Goal: Task Accomplishment & Management: Manage account settings

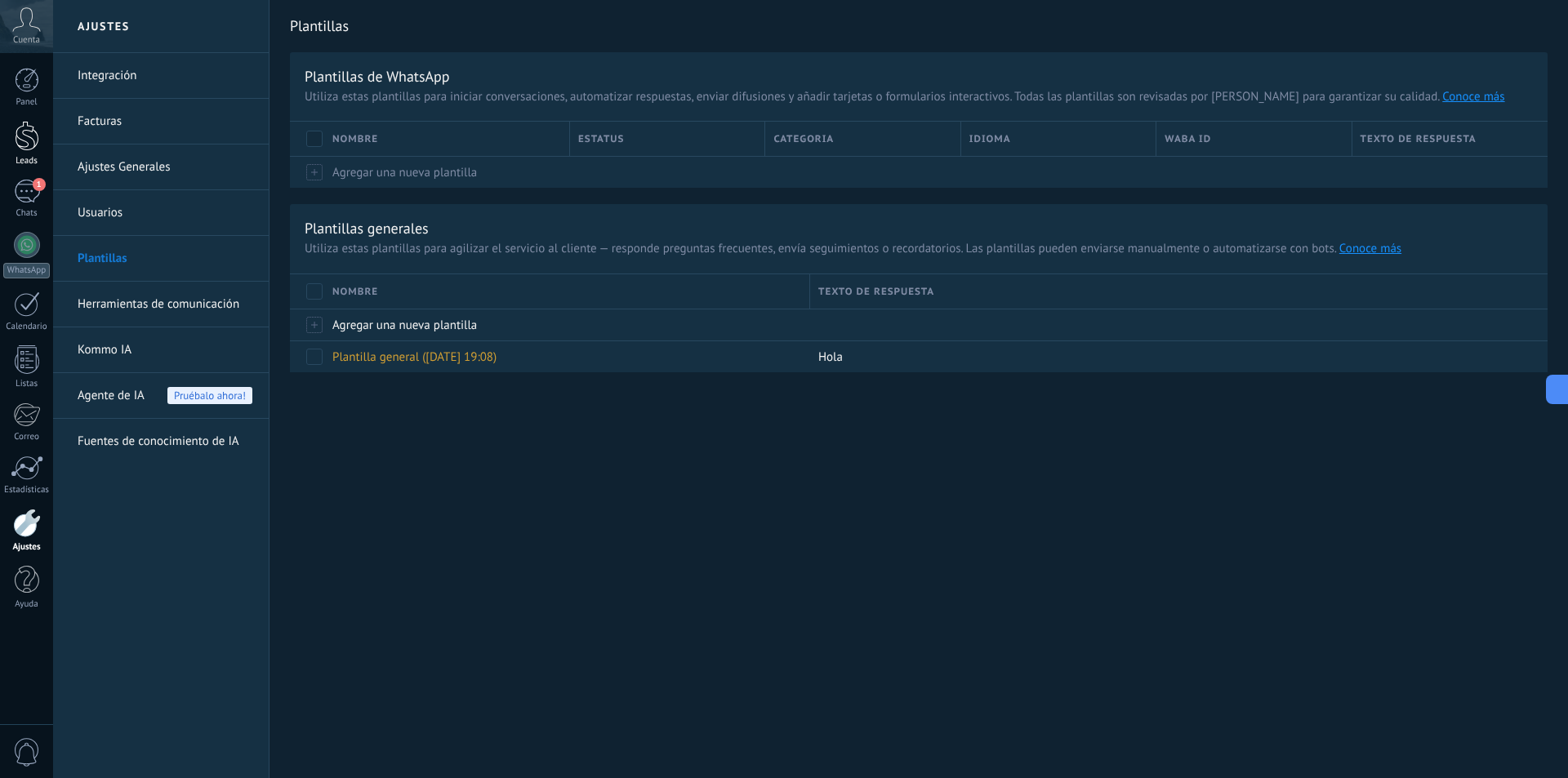
click at [25, 131] on div at bounding box center [26, 136] width 24 height 31
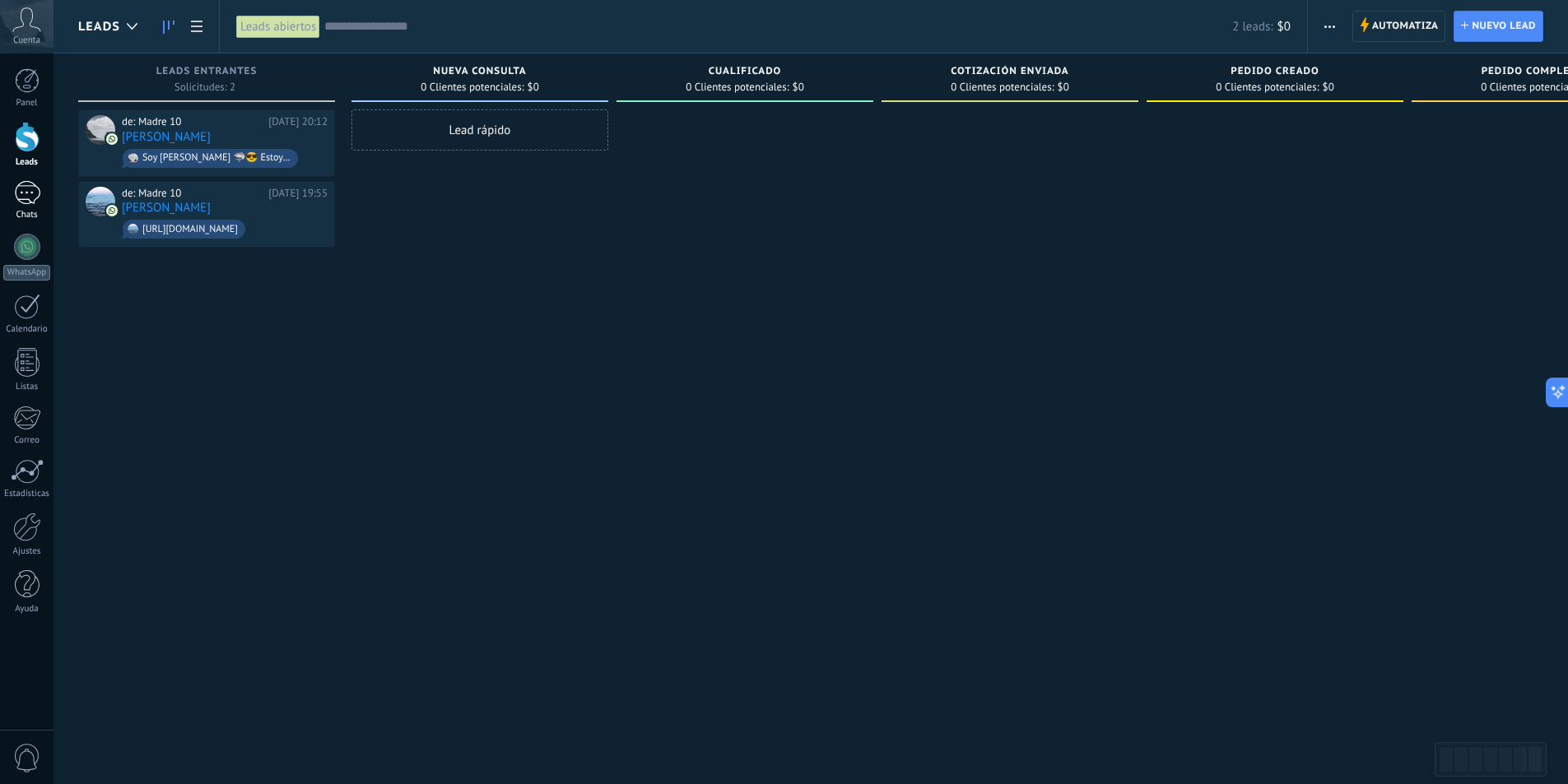
click at [33, 188] on div "1" at bounding box center [26, 193] width 26 height 24
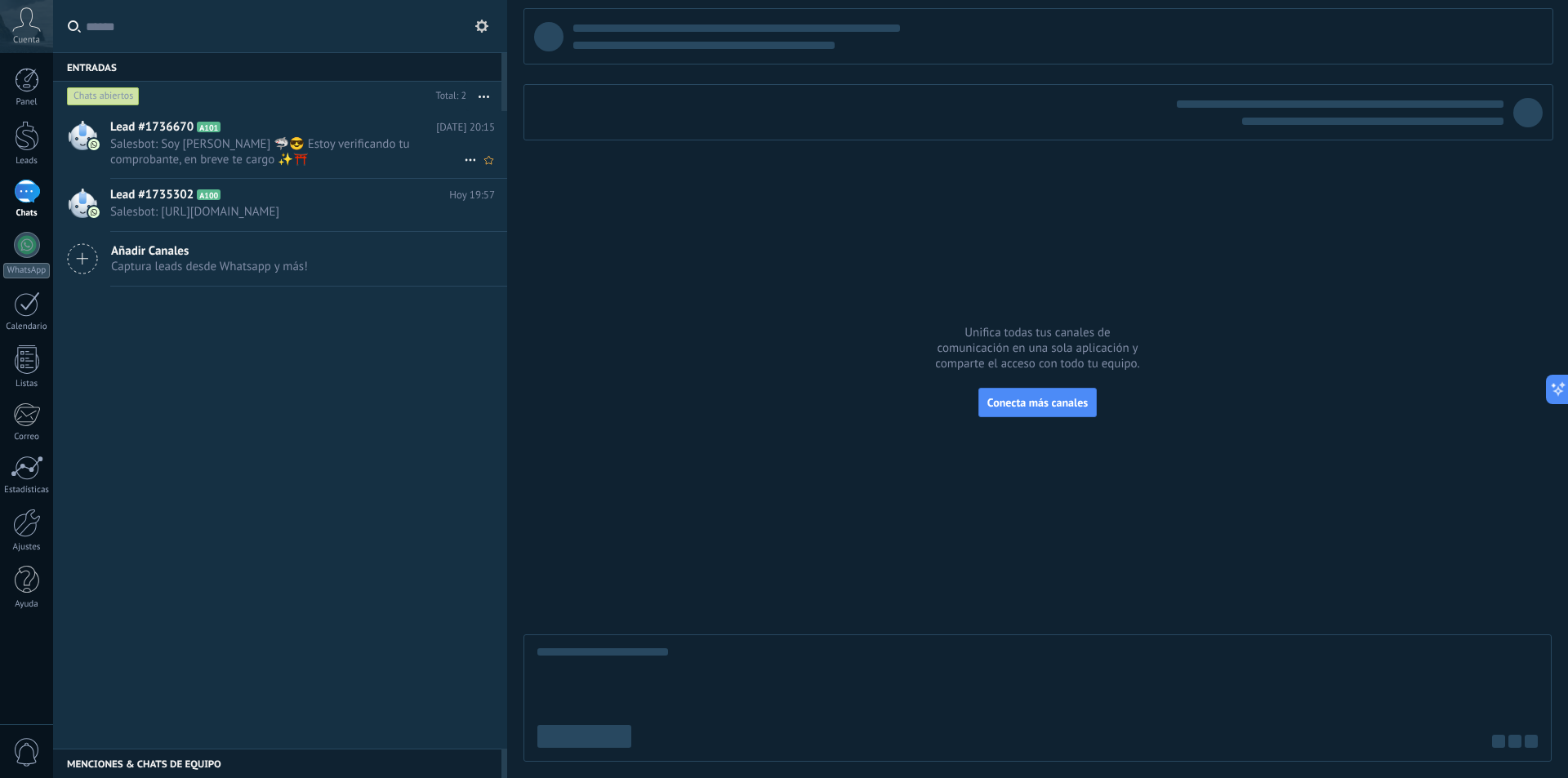
click at [304, 149] on span "Salesbot: Soy [PERSON_NAME] 🦈😎 Estoy verificando tu comprobante, en breve te ca…" at bounding box center [287, 152] width 353 height 31
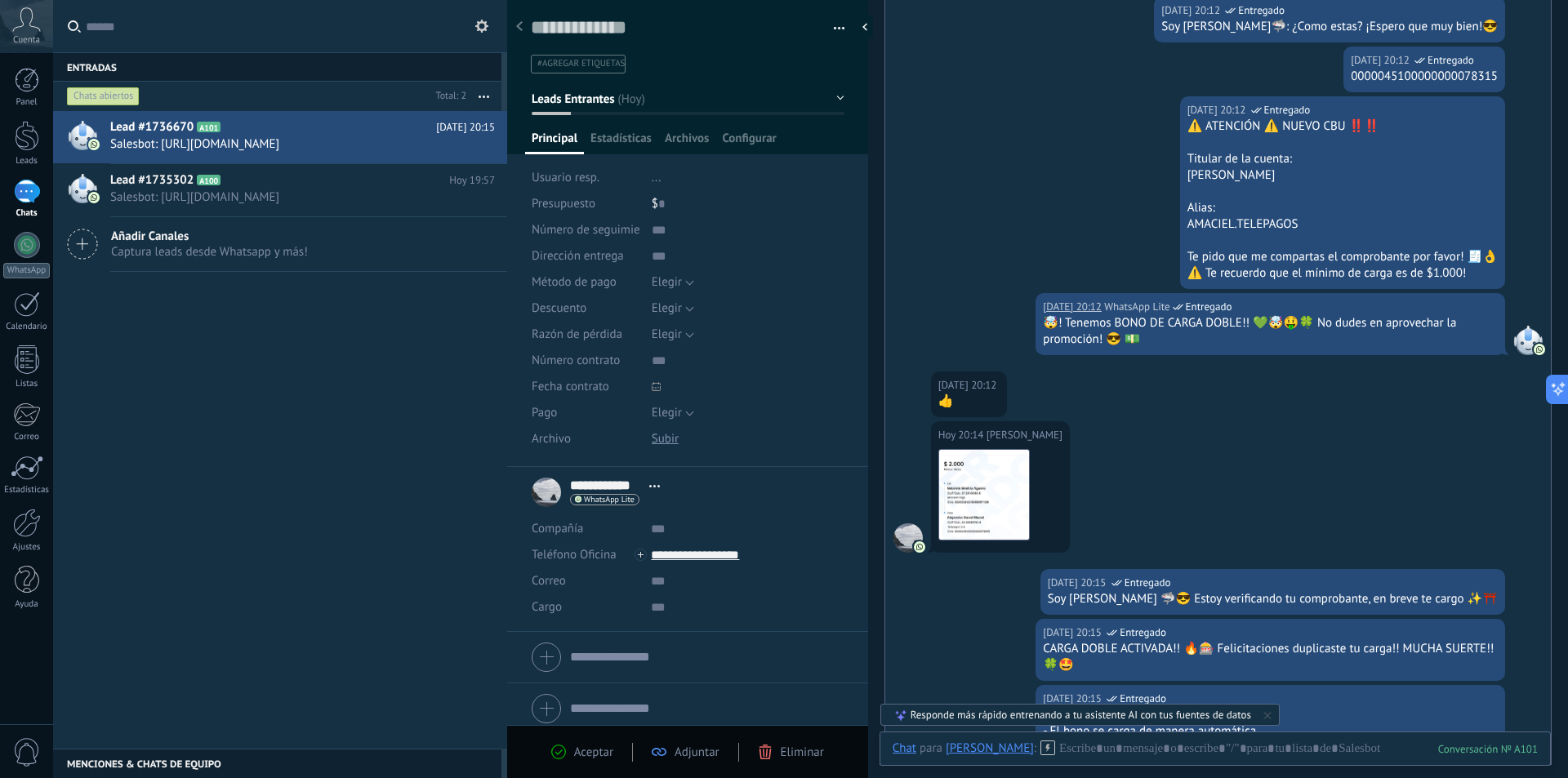
scroll to position [259, 0]
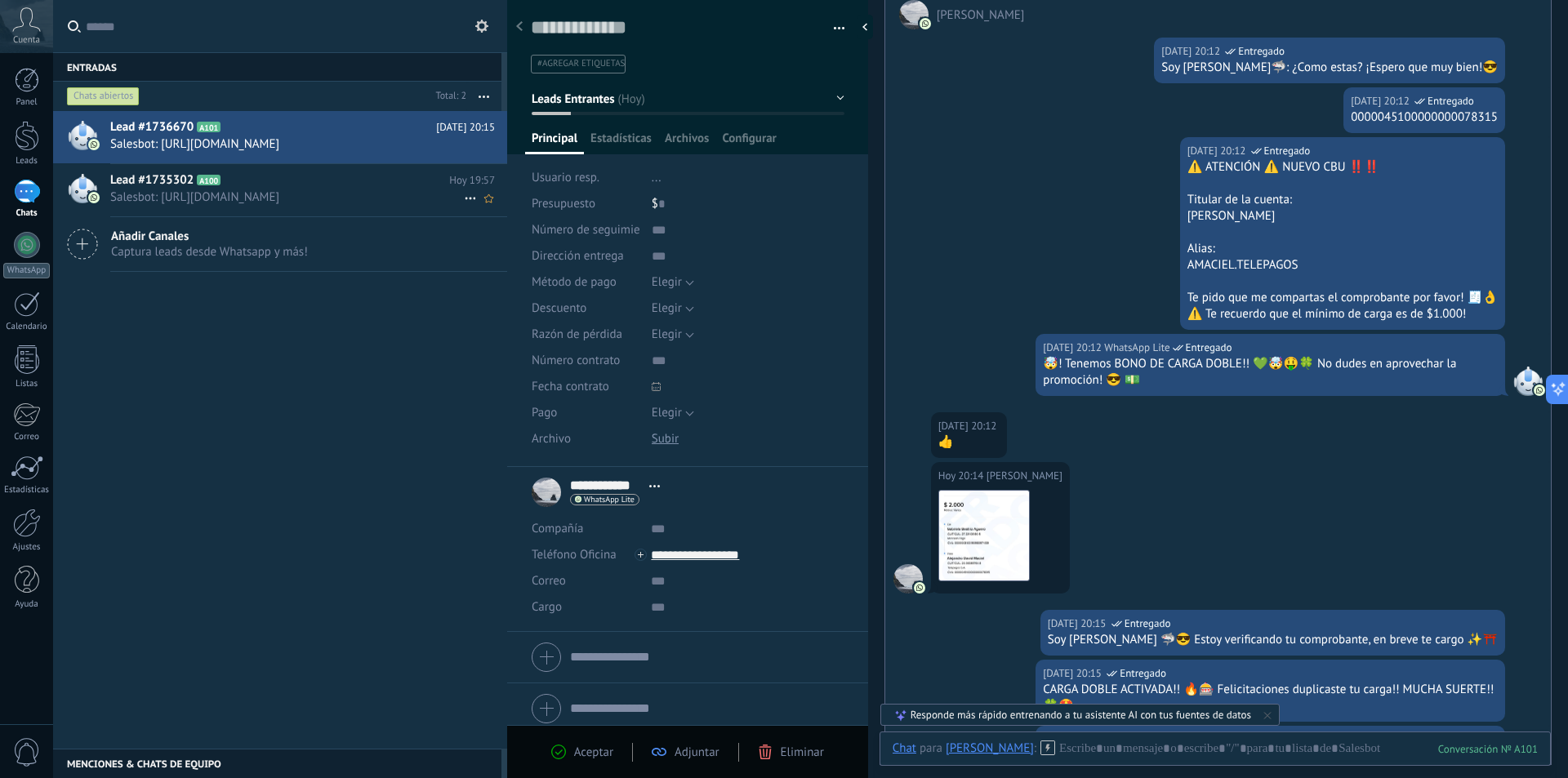
click at [253, 178] on h2 "Lead #1735302 A100" at bounding box center [280, 180] width 339 height 16
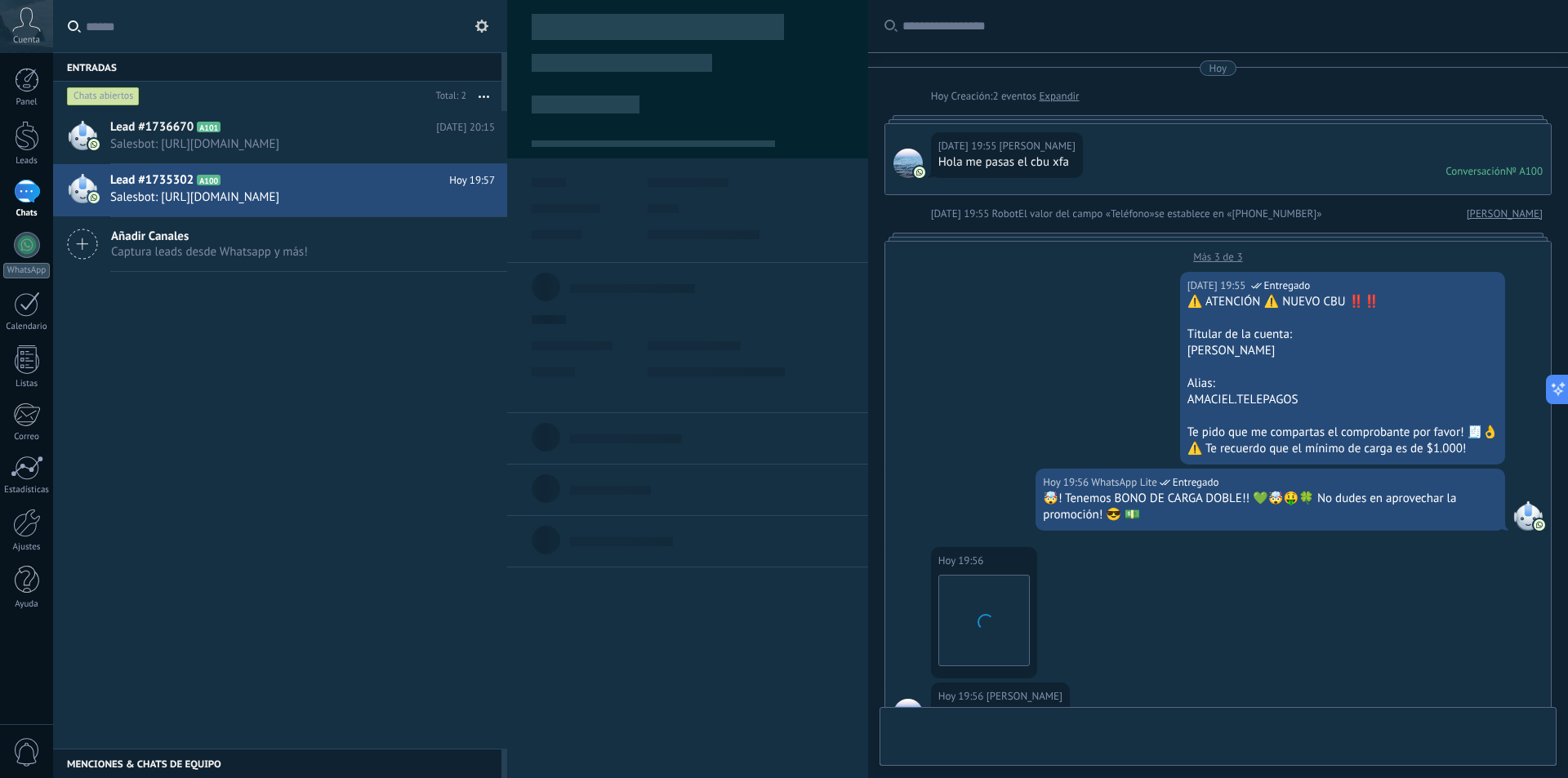
type textarea "**********"
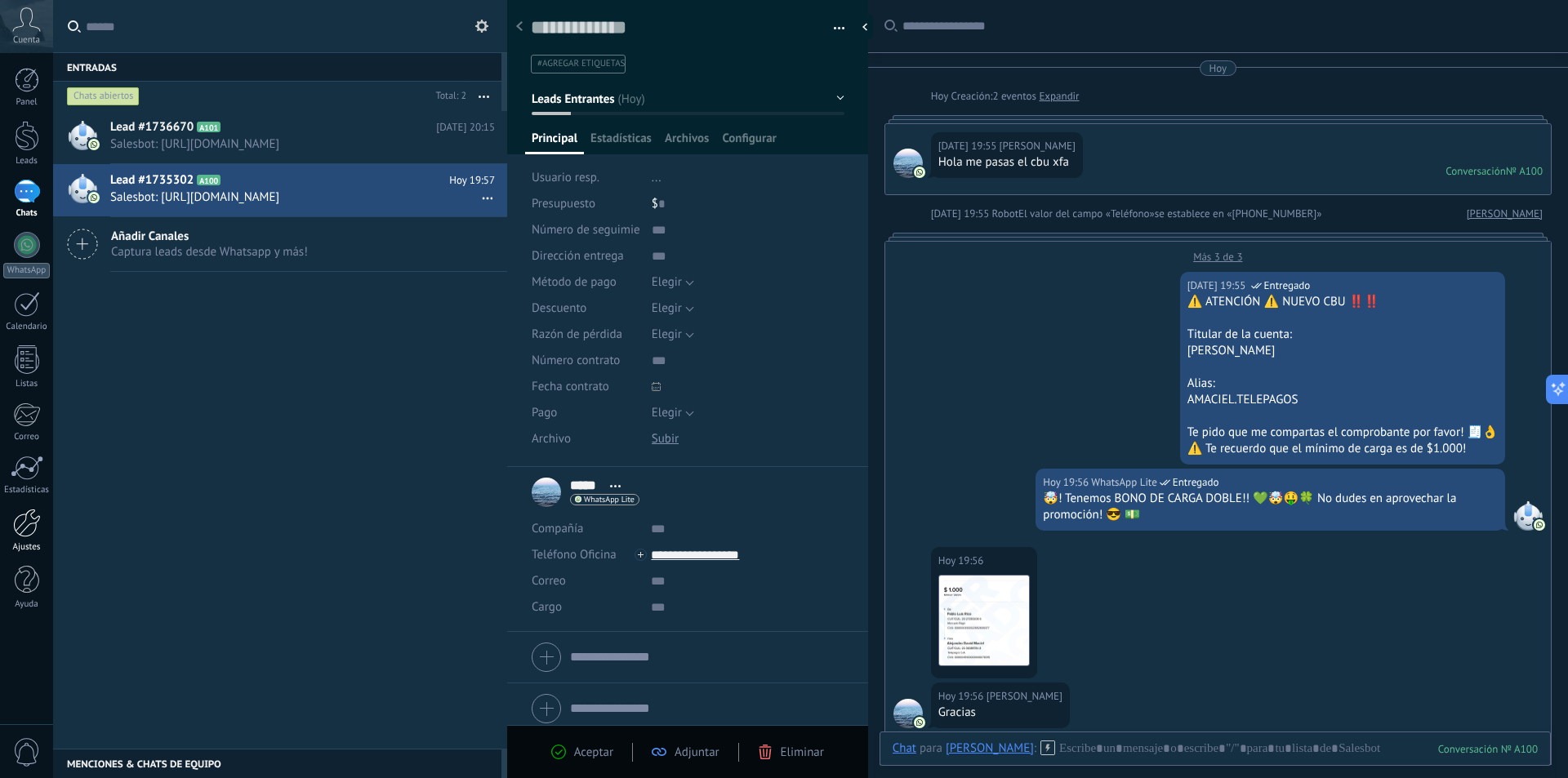
click at [32, 525] on div at bounding box center [27, 523] width 28 height 29
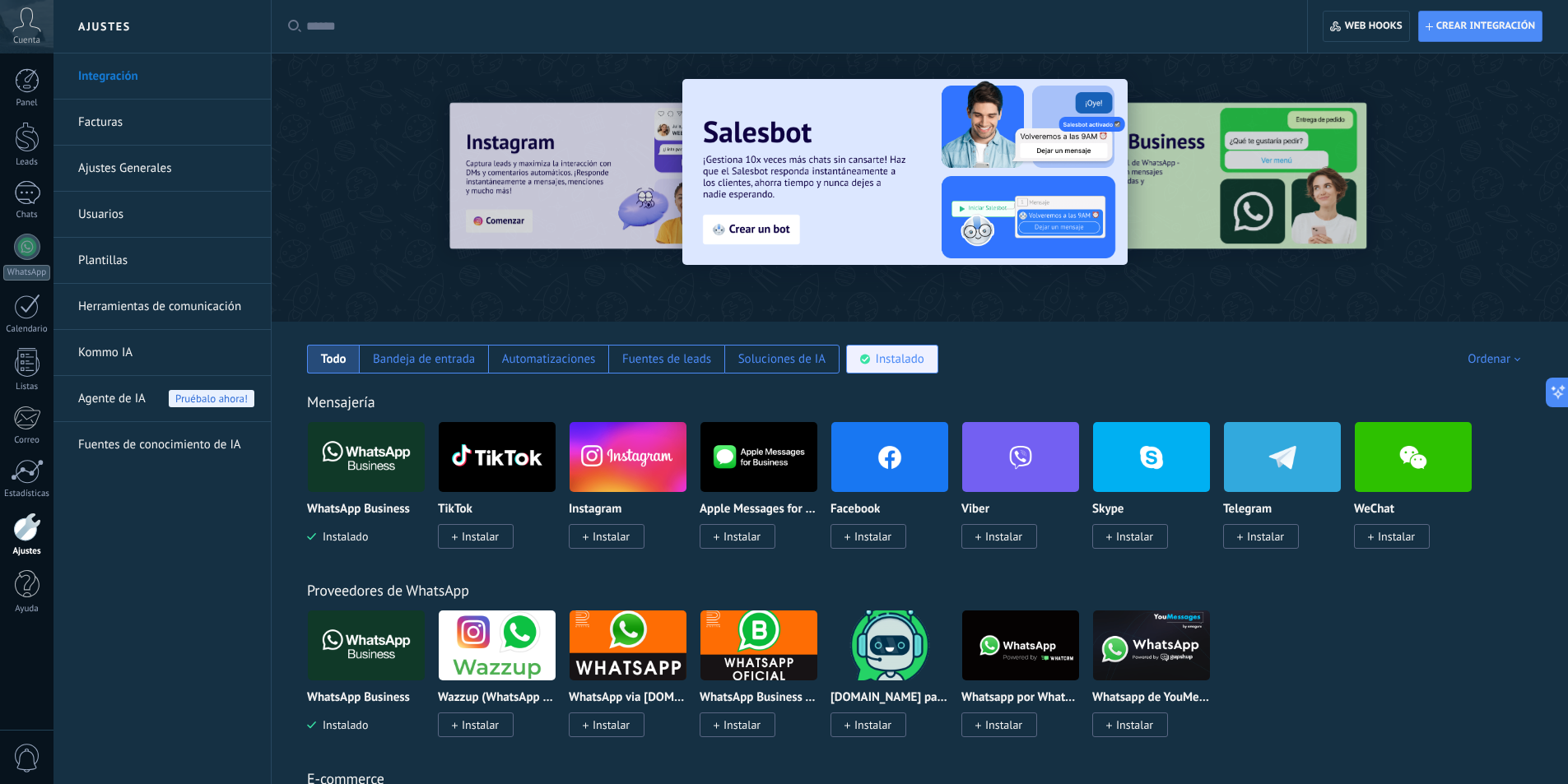
click at [891, 364] on div "Instalado" at bounding box center [900, 359] width 49 height 15
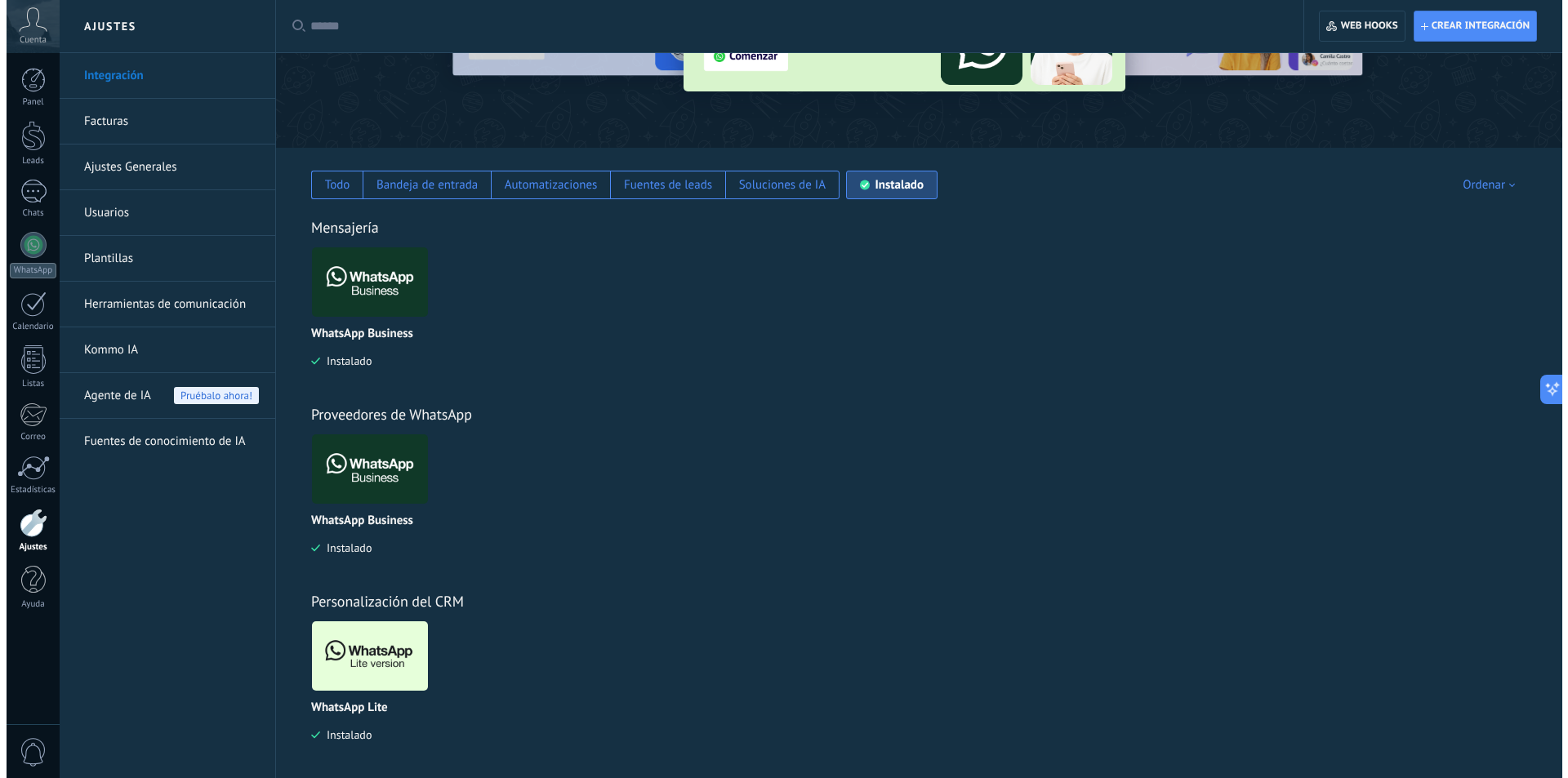
scroll to position [180, 0]
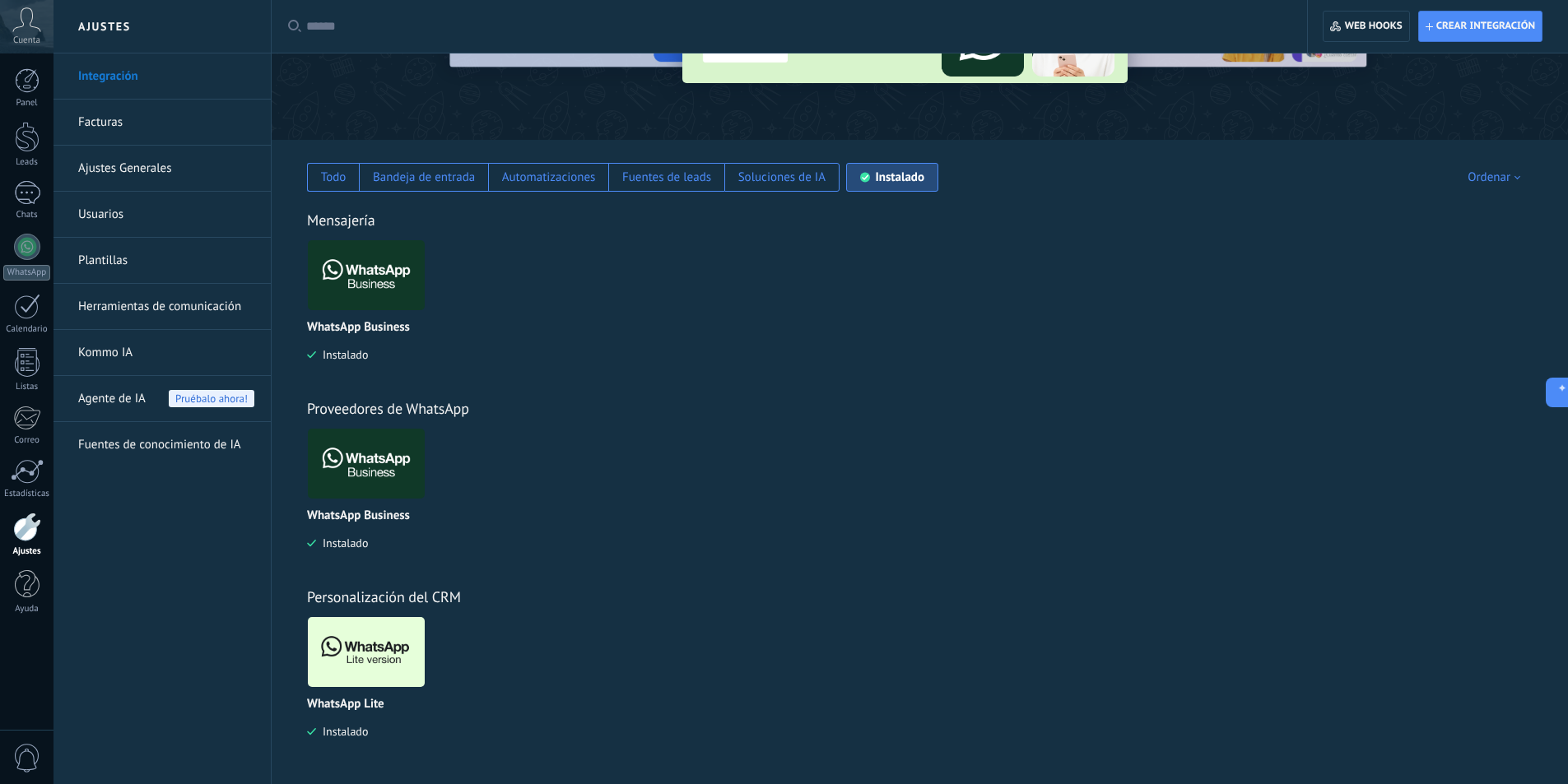
click at [354, 656] on img at bounding box center [365, 652] width 117 height 80
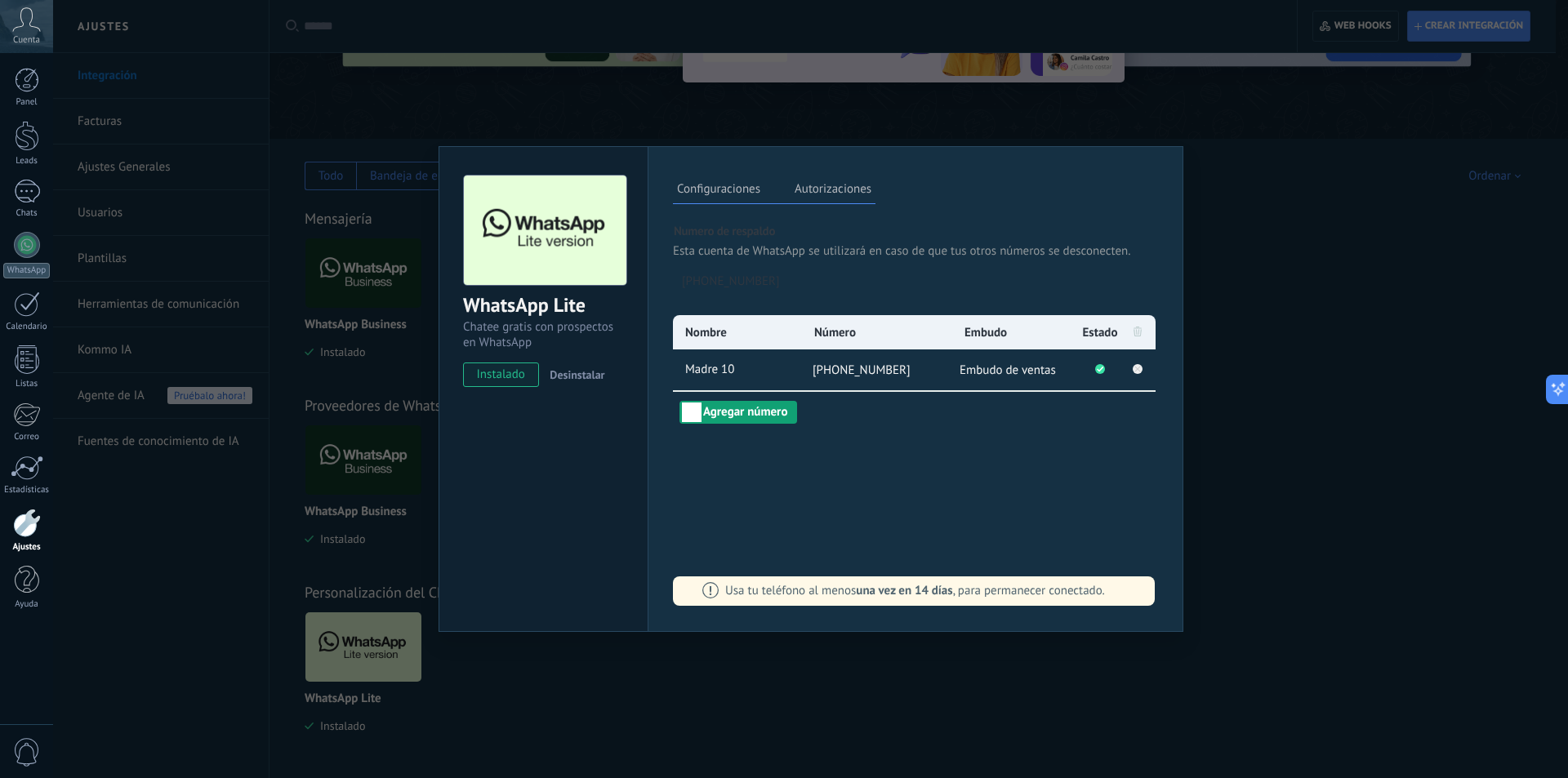
click at [750, 414] on button "Agregar número" at bounding box center [737, 412] width 118 height 22
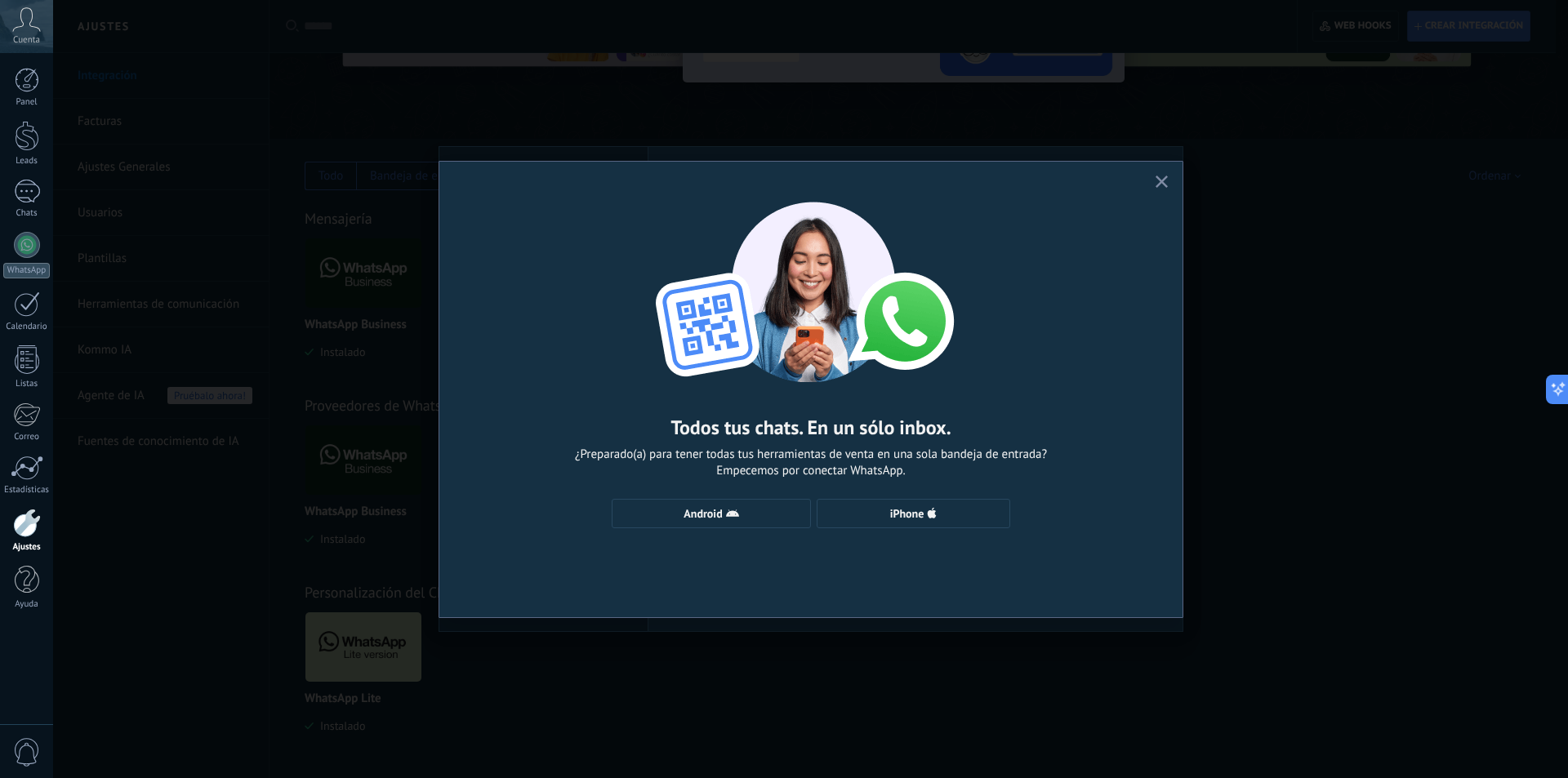
click at [1164, 184] on icon "button" at bounding box center [1162, 182] width 13 height 13
